Goal: Find specific page/section: Find specific page/section

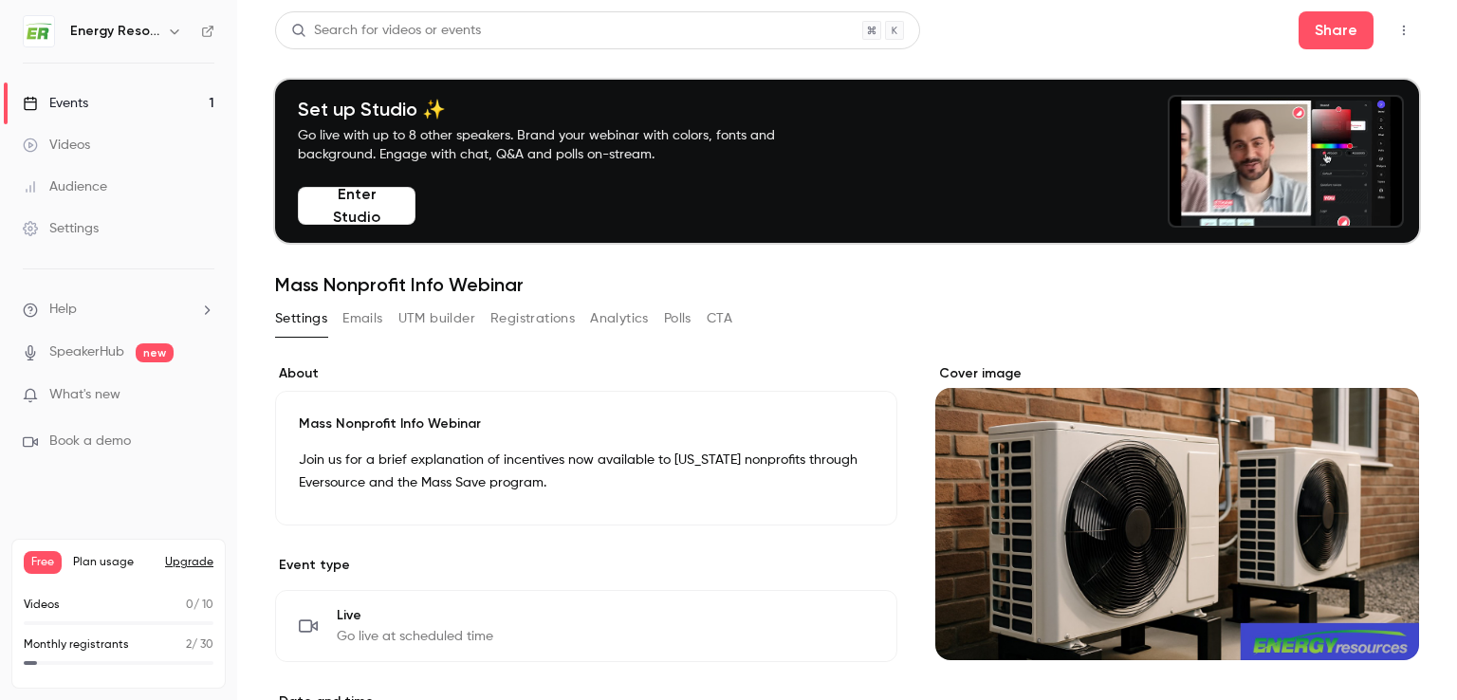
click at [77, 186] on div "Audience" at bounding box center [65, 186] width 84 height 19
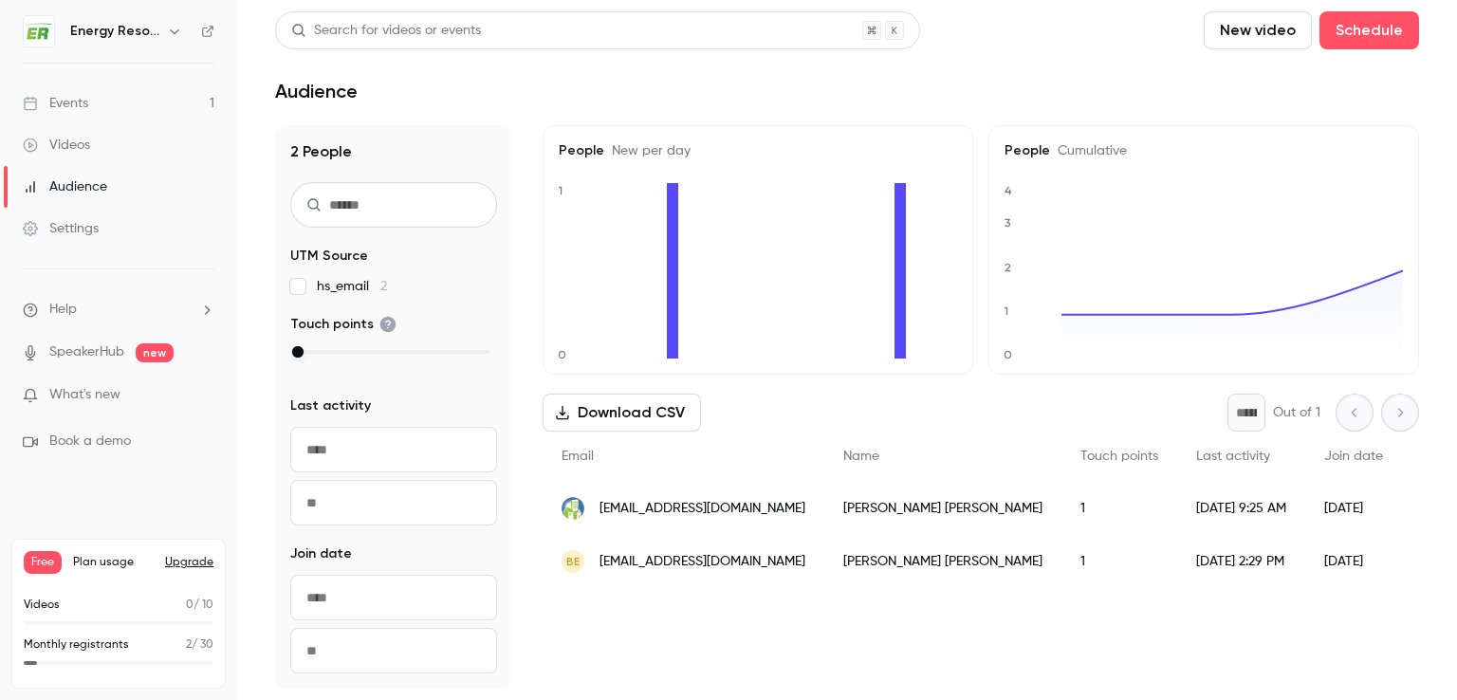
click at [72, 107] on div "Events" at bounding box center [55, 103] width 65 height 19
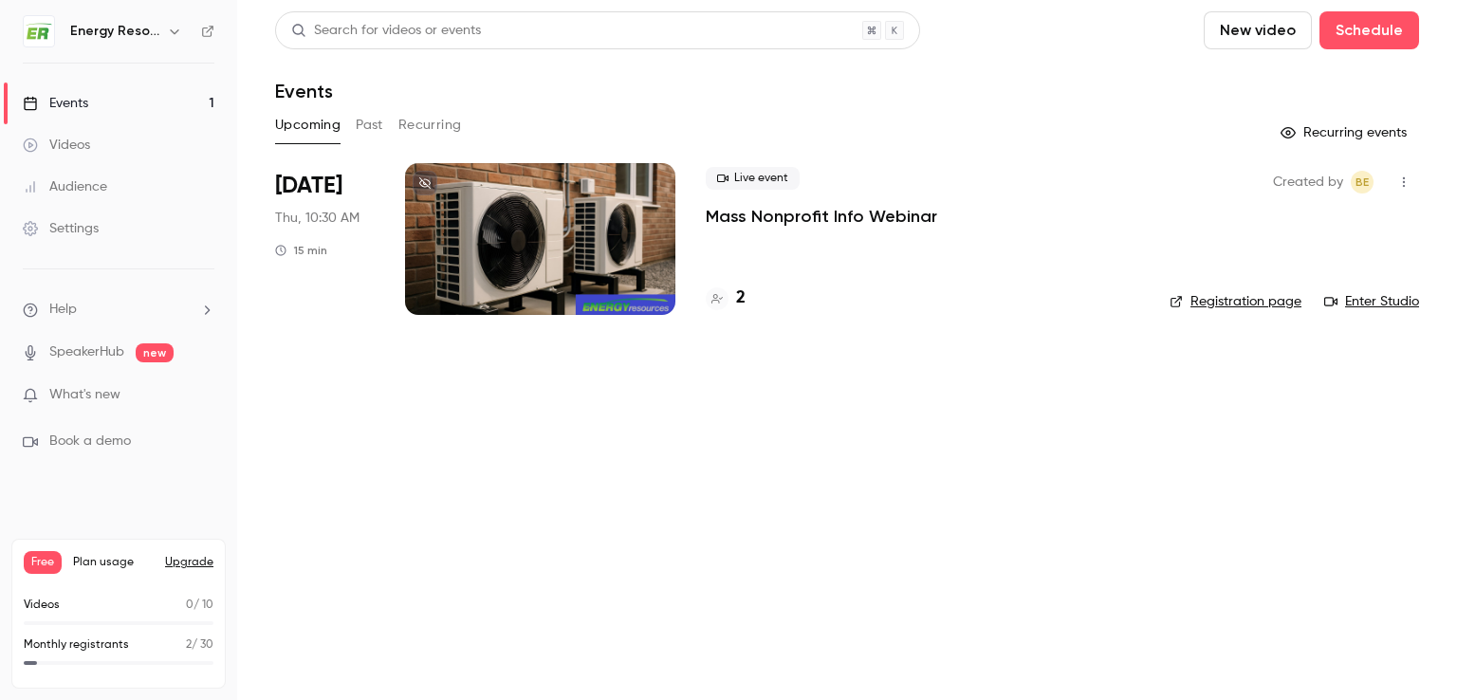
click at [1245, 301] on link "Registration page" at bounding box center [1236, 301] width 132 height 19
click at [740, 295] on h4 "2" at bounding box center [740, 299] width 9 height 26
